Goal: Task Accomplishment & Management: Manage account settings

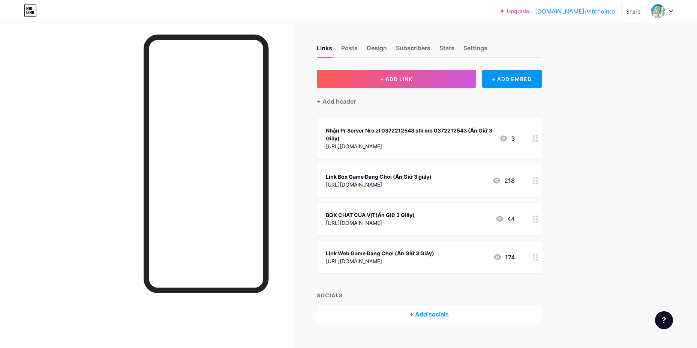
click at [586, 246] on div "Upgrade [DOMAIN_NAME]/vitcho... [DOMAIN_NAME]/vitchoinro Share Switch accounts …" at bounding box center [348, 180] width 697 height 360
click at [538, 181] on icon at bounding box center [535, 180] width 5 height 7
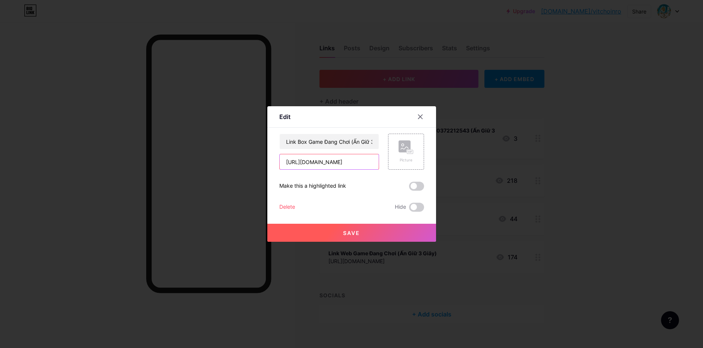
click at [349, 159] on input "[URL][DOMAIN_NAME]" at bounding box center [329, 161] width 99 height 15
paste input "[URL][DOMAIN_NAME]"
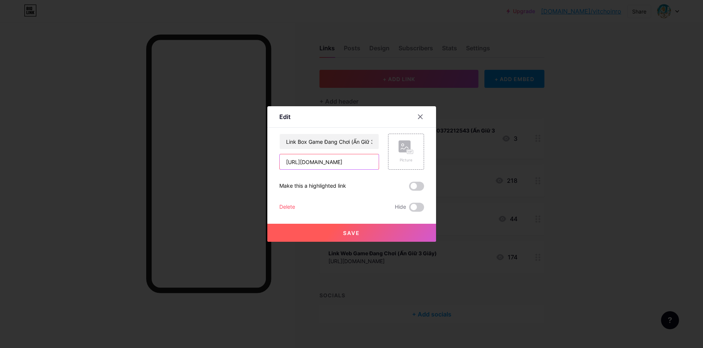
type input "[URL][DOMAIN_NAME]"
click at [343, 232] on button "Save" at bounding box center [351, 232] width 169 height 18
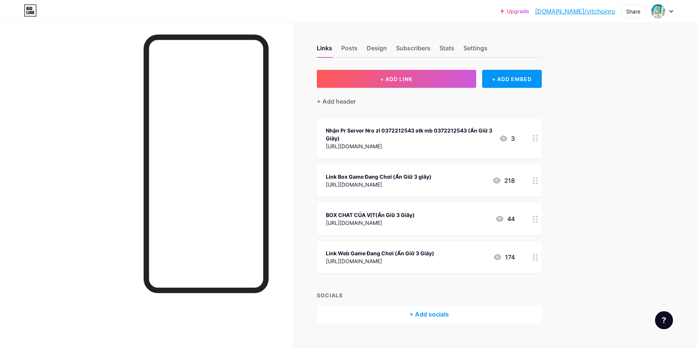
click at [605, 157] on div "Upgrade [DOMAIN_NAME]/vitcho... [DOMAIN_NAME]/vitchoinro Share Switch accounts …" at bounding box center [348, 180] width 697 height 360
click at [538, 255] on icon at bounding box center [535, 256] width 5 height 7
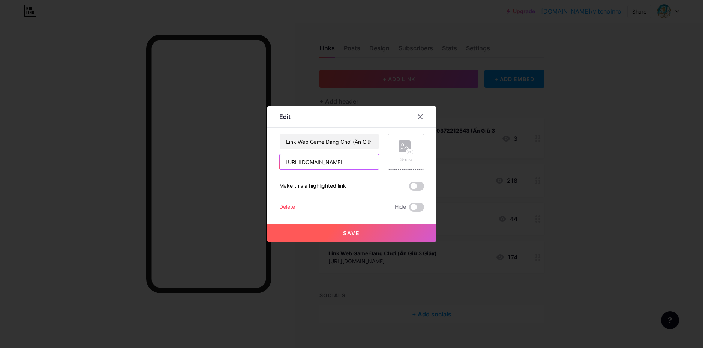
click at [330, 163] on input "[URL][DOMAIN_NAME]" at bounding box center [329, 161] width 99 height 15
paste input "[URL][DOMAIN_NAME]"
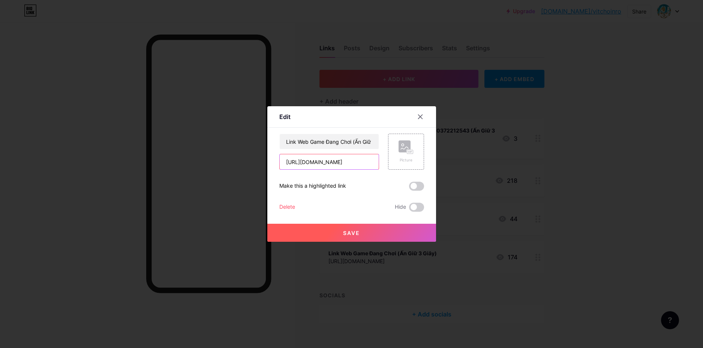
type input "[URL][DOMAIN_NAME]"
click at [354, 235] on span "Save" at bounding box center [351, 232] width 17 height 6
